Goal: Information Seeking & Learning: Find specific fact

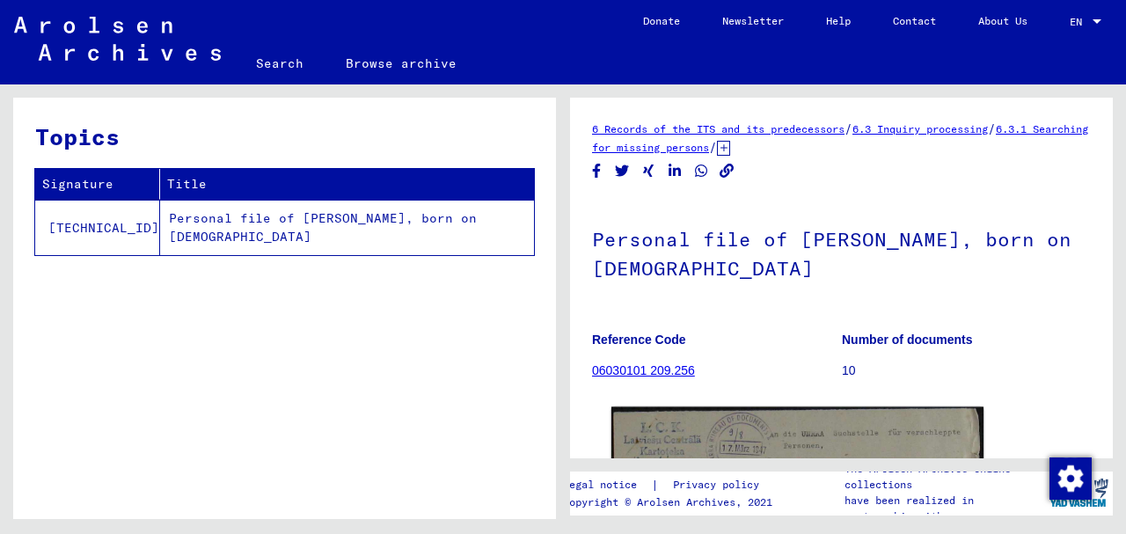
click at [781, 434] on img at bounding box center [797, 540] width 372 height 267
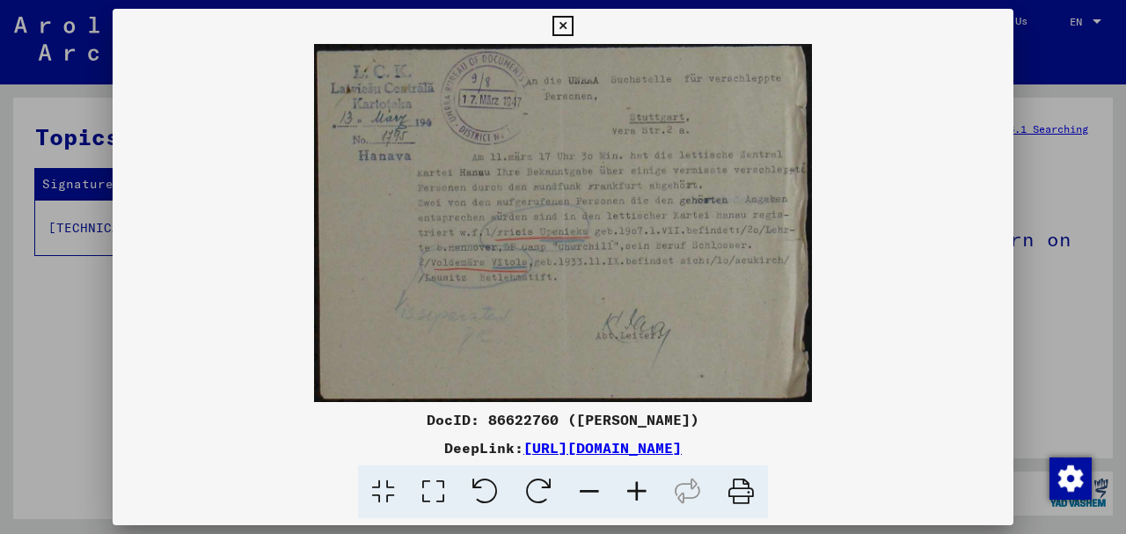
click at [635, 490] on icon at bounding box center [636, 492] width 47 height 54
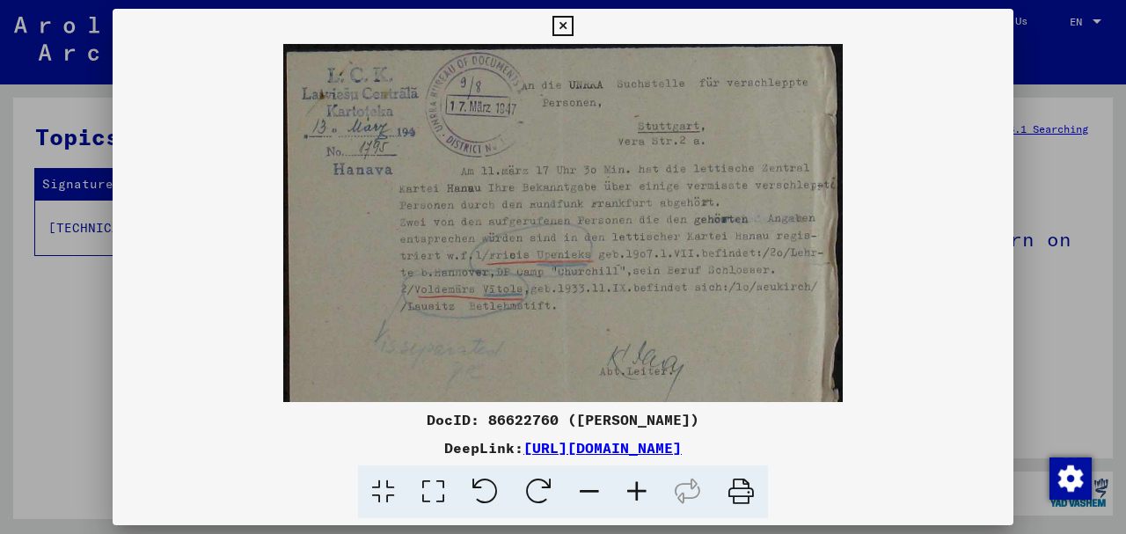
click at [635, 490] on icon at bounding box center [636, 492] width 47 height 54
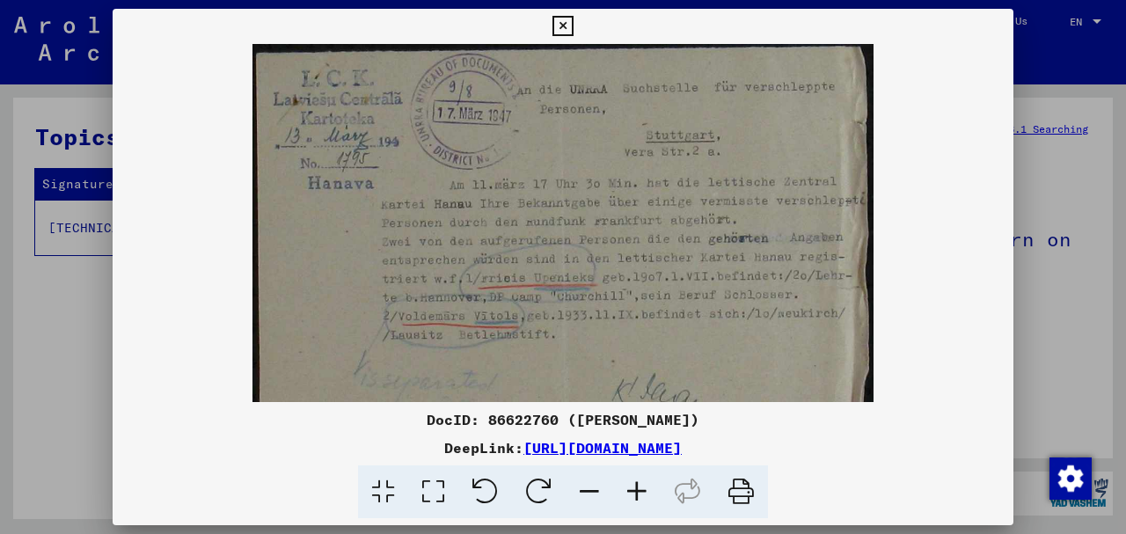
click at [635, 490] on icon at bounding box center [636, 492] width 47 height 54
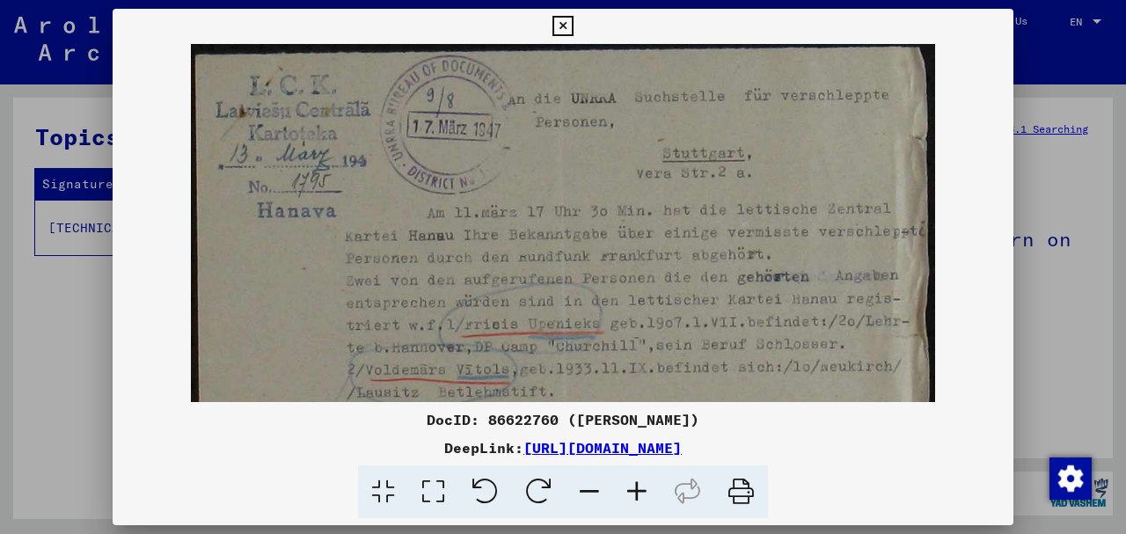
click at [635, 490] on icon at bounding box center [636, 492] width 47 height 54
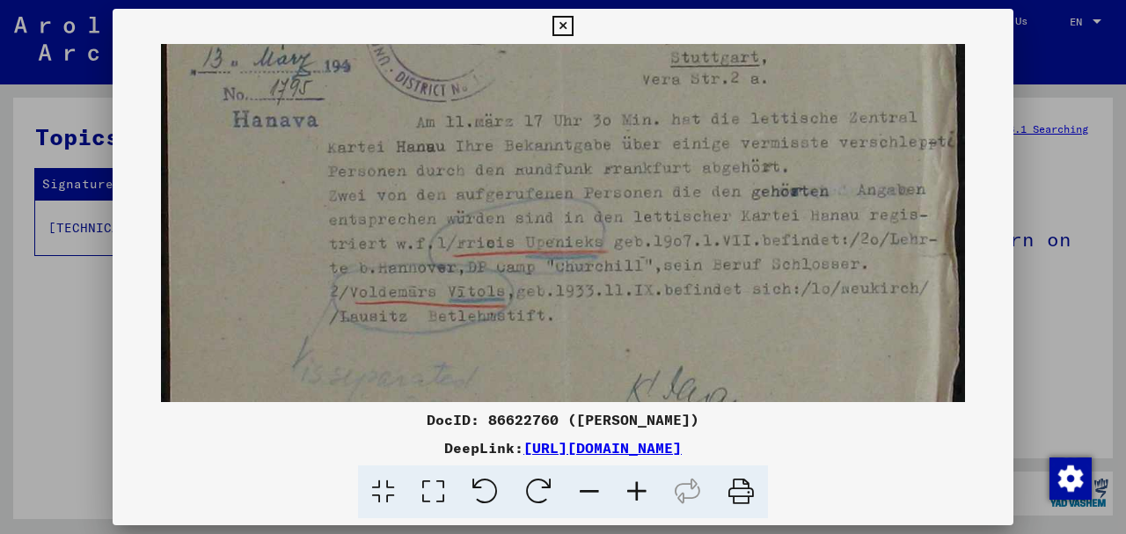
scroll to position [109, 0]
drag, startPoint x: 618, startPoint y: 257, endPoint x: 511, endPoint y: 149, distance: 152.4
click at [511, 149] on img at bounding box center [563, 224] width 805 height 578
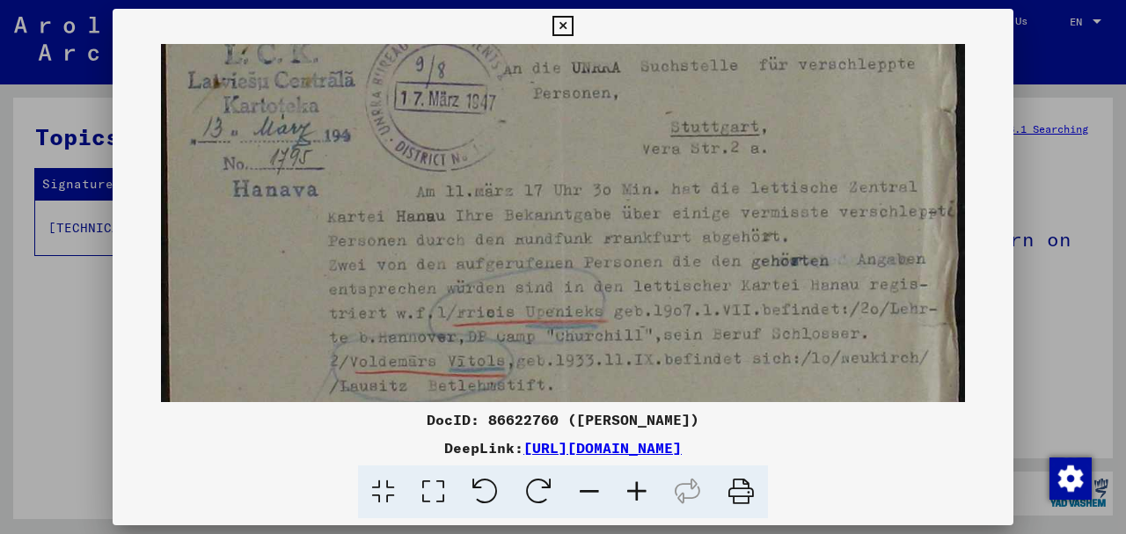
scroll to position [0, 0]
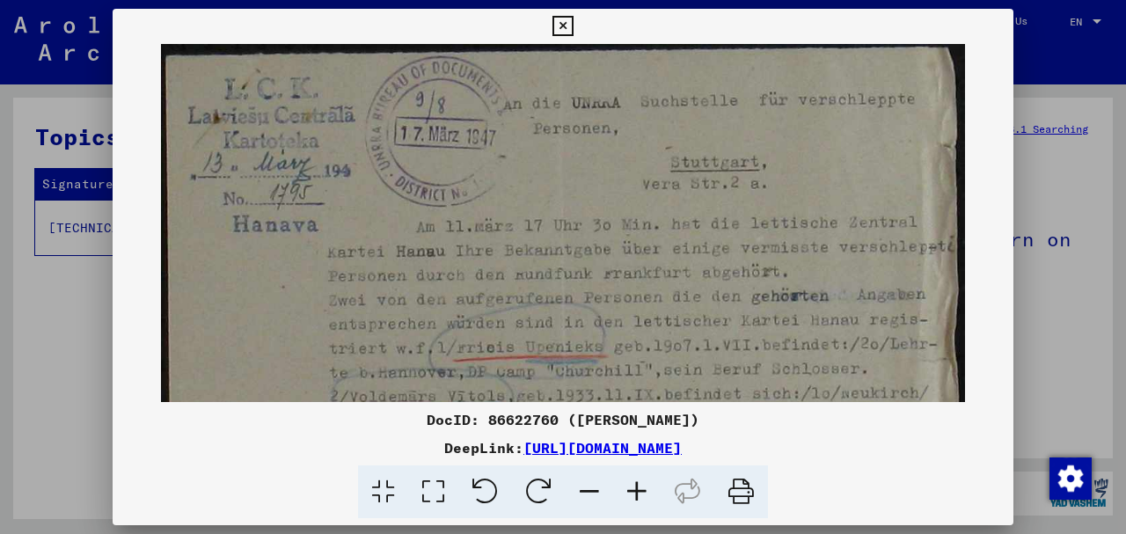
drag, startPoint x: 700, startPoint y: 146, endPoint x: 682, endPoint y: 273, distance: 127.9
click at [682, 273] on img at bounding box center [563, 333] width 805 height 578
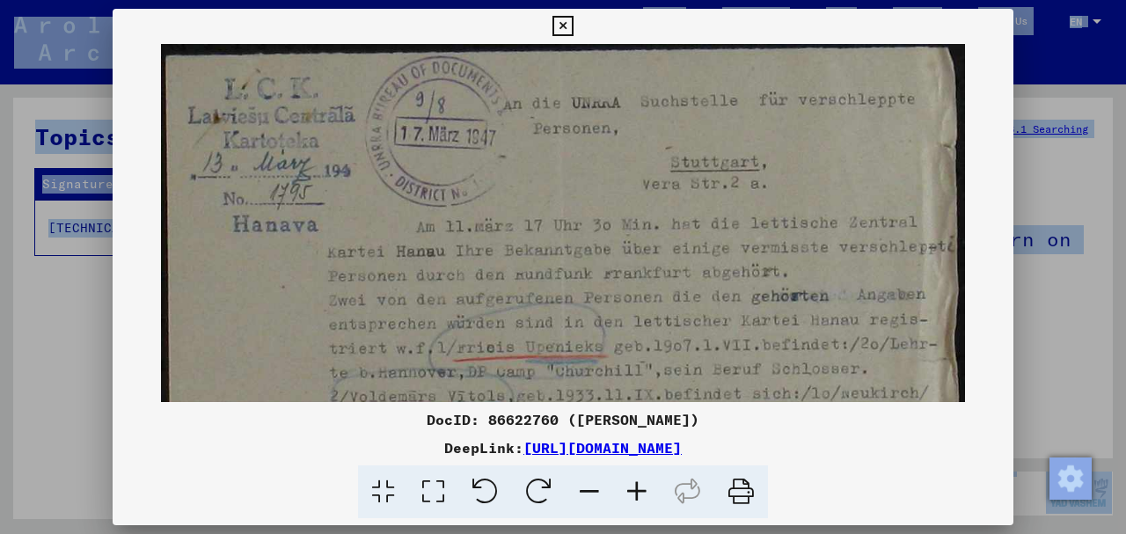
drag, startPoint x: 737, startPoint y: 23, endPoint x: -466, endPoint y: -34, distance: 1204.5
click at [0, 0] on html "**********" at bounding box center [563, 267] width 1126 height 534
drag, startPoint x: 417, startPoint y: 220, endPoint x: 543, endPoint y: 234, distance: 126.5
click at [543, 233] on img at bounding box center [563, 333] width 805 height 578
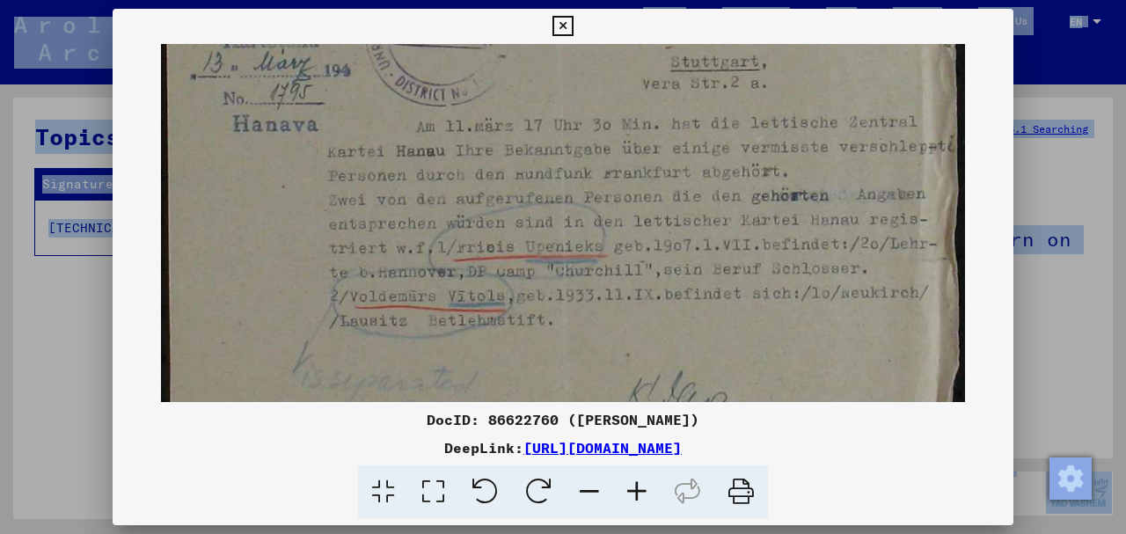
scroll to position [102, 0]
drag, startPoint x: 656, startPoint y: 260, endPoint x: 656, endPoint y: 162, distance: 98.5
click at [656, 162] on img at bounding box center [563, 231] width 805 height 578
click at [555, 23] on icon at bounding box center [562, 26] width 20 height 21
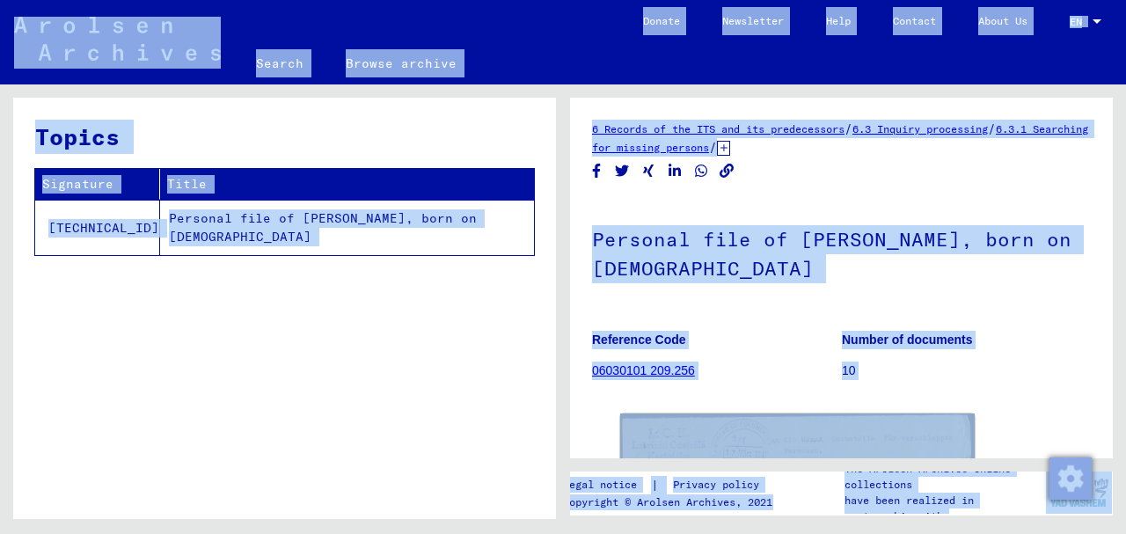
click at [913, 280] on h1 "Personal file of [PERSON_NAME], born on [DEMOGRAPHIC_DATA]" at bounding box center [841, 252] width 499 height 106
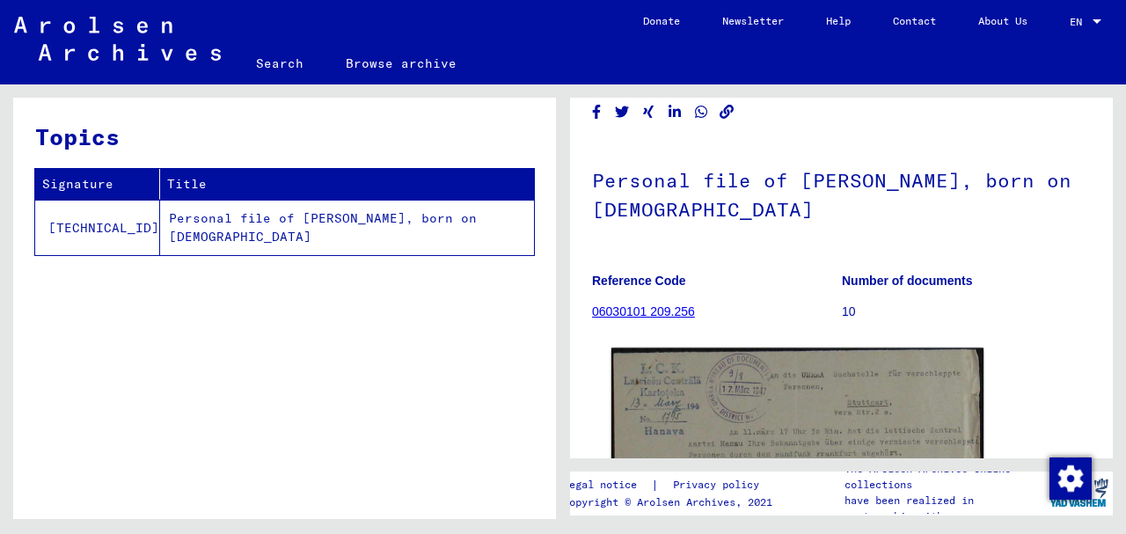
scroll to position [58, 0]
